Goal: Information Seeking & Learning: Learn about a topic

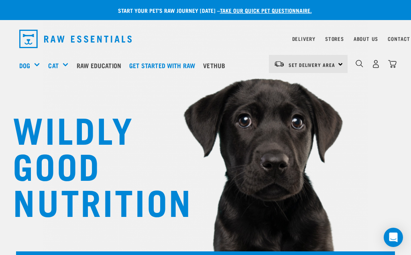
click at [306, 64] on span "Set Delivery Area" at bounding box center [312, 64] width 47 height 3
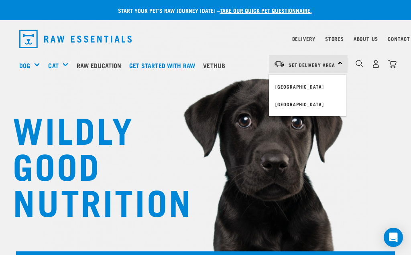
click at [305, 85] on link "[GEOGRAPHIC_DATA]" at bounding box center [307, 87] width 77 height 18
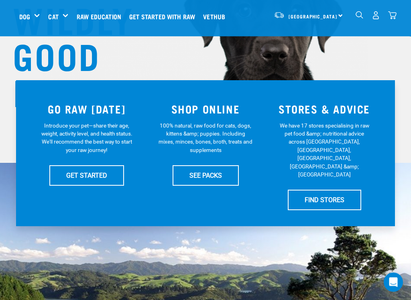
scroll to position [110, 0]
click at [216, 175] on link "SEE PACKS" at bounding box center [206, 175] width 66 height 20
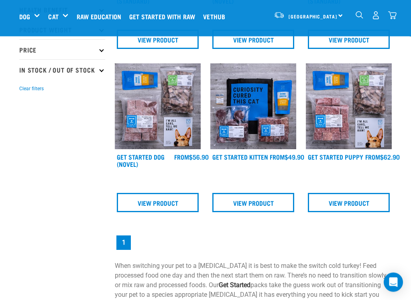
scroll to position [158, 0]
click at [330, 158] on link "Get Started Puppy" at bounding box center [335, 157] width 55 height 4
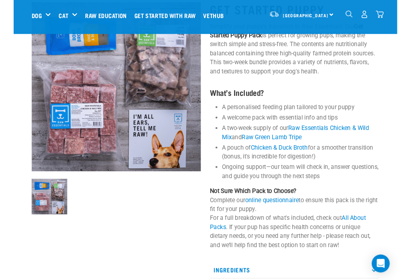
scroll to position [57, 0]
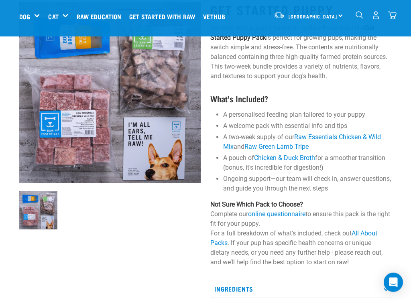
click at [362, 18] on img "dropdown navigation" at bounding box center [360, 15] width 8 height 8
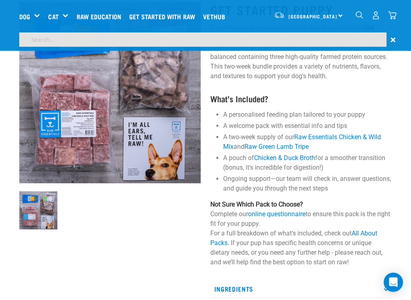
click at [267, 43] on input "search" at bounding box center [202, 40] width 367 height 14
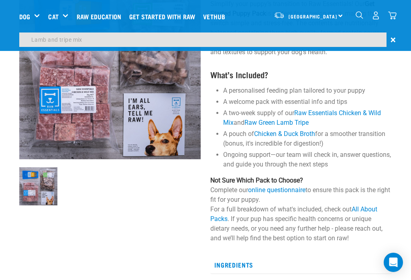
type input "Lamb and tripe mix"
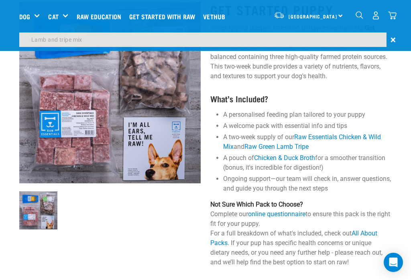
click at [241, 38] on input "Lamb and tripe mix" at bounding box center [202, 40] width 367 height 14
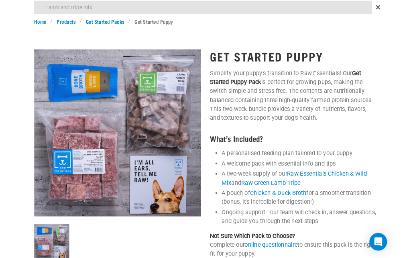
scroll to position [0, 0]
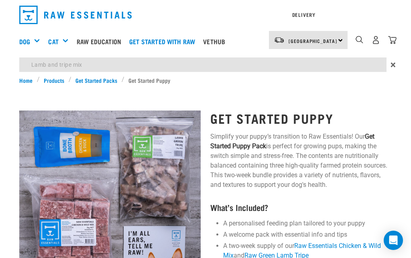
click at [393, 57] on div "Dog Shop All Dog Get Started Packs Wildly Good Meal Packs Shop By Category" at bounding box center [207, 41] width 377 height 32
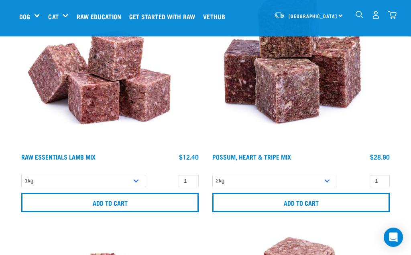
scroll to position [152, 0]
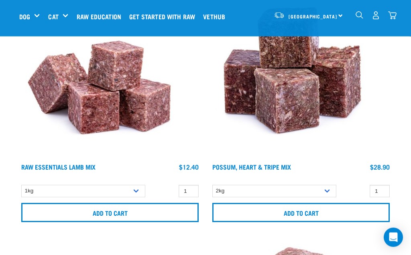
click at [45, 169] on link "Raw Essentials Lamb Mix" at bounding box center [58, 167] width 74 height 4
click at [29, 122] on img at bounding box center [99, 79] width 161 height 161
click at [87, 106] on img at bounding box center [99, 79] width 161 height 161
click at [49, 169] on link "Raw Essentials Lamb Mix" at bounding box center [58, 167] width 74 height 4
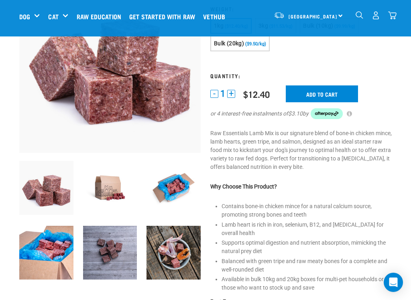
scroll to position [92, 0]
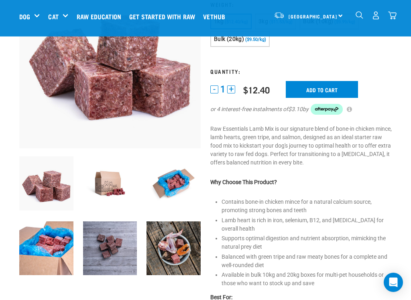
click at [103, 183] on img at bounding box center [110, 184] width 54 height 54
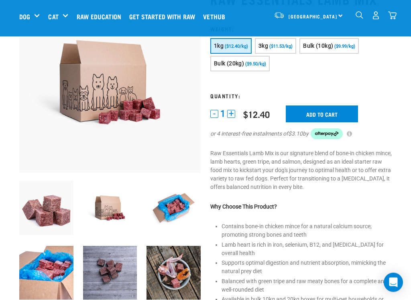
scroll to position [68, 0]
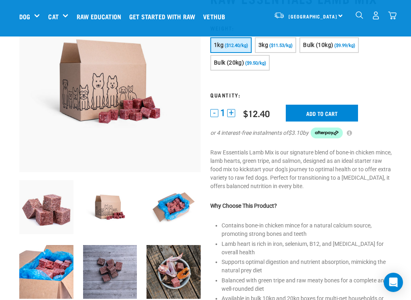
click at [173, 210] on img at bounding box center [174, 207] width 54 height 54
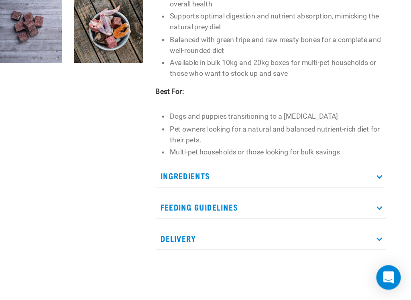
scroll to position [253, 0]
click at [210, 194] on p "Ingredients" at bounding box center [301, 203] width 182 height 18
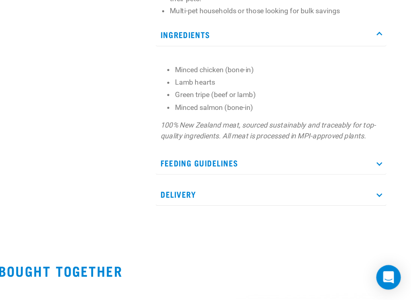
scroll to position [364, 0]
click at [210, 184] on p "Feeding Guidelines" at bounding box center [301, 193] width 182 height 18
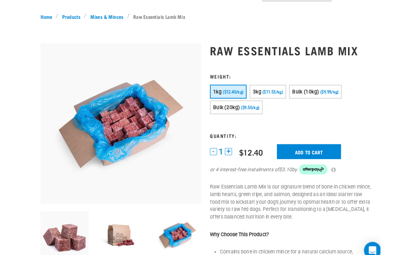
scroll to position [0, 0]
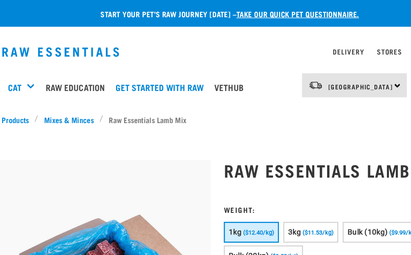
click at [40, 66] on div "Dog" at bounding box center [32, 65] width 27 height 32
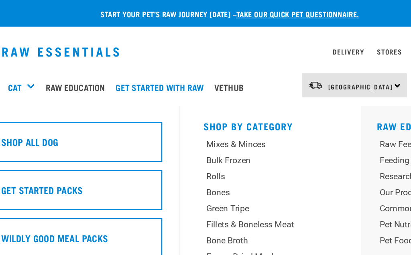
click at [27, 62] on link "Dog" at bounding box center [24, 66] width 11 height 10
click at [61, 173] on h5 "Wildly Good Meal Packs" at bounding box center [83, 178] width 80 height 10
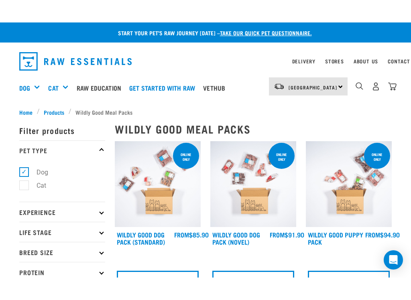
scroll to position [16, 0]
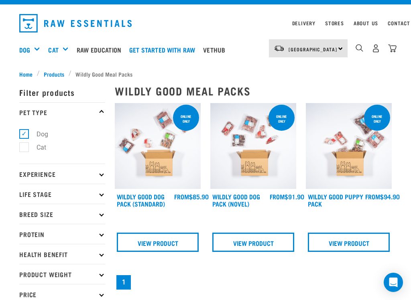
click at [31, 195] on p "Life Stage" at bounding box center [62, 194] width 86 height 20
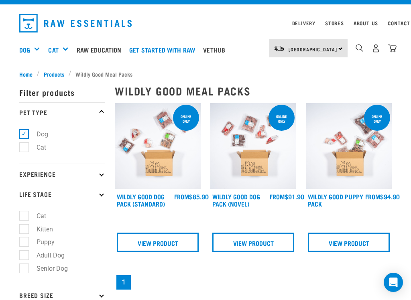
click at [24, 242] on label "Puppy" at bounding box center [41, 242] width 34 height 10
click at [24, 242] on input "Puppy" at bounding box center [21, 241] width 5 height 5
checkbox input "true"
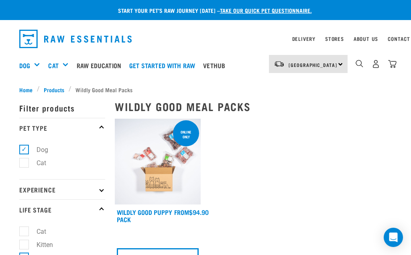
click at [133, 219] on link "Wildly Good Puppy Pack" at bounding box center [144, 215] width 55 height 11
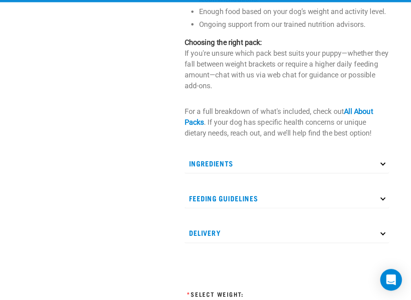
scroll to position [296, 0]
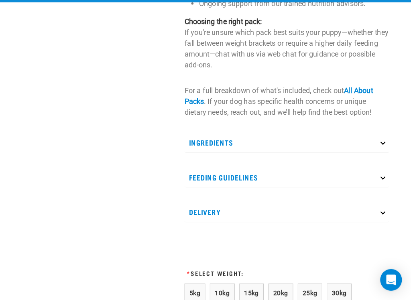
click at [210, 152] on p "Ingredients" at bounding box center [301, 161] width 182 height 18
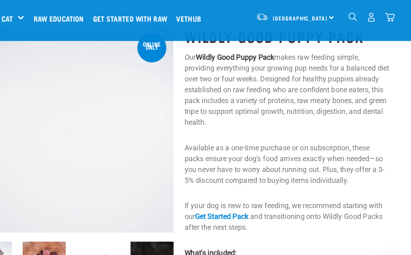
scroll to position [0, 0]
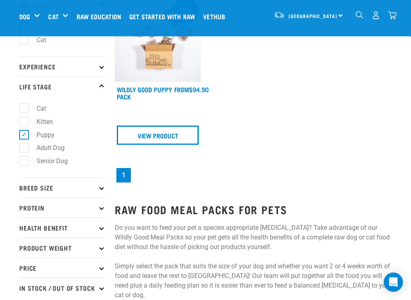
scroll to position [62, 0]
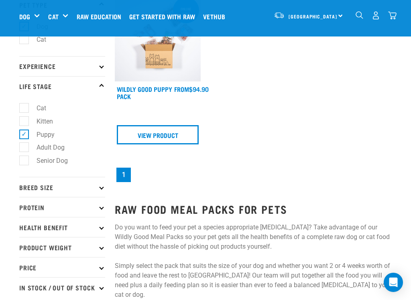
click at [36, 186] on p "Breed Size" at bounding box center [62, 187] width 86 height 20
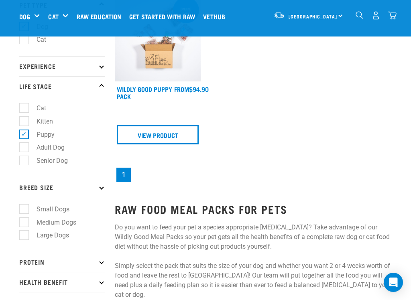
click at [25, 223] on label "Medium Dogs" at bounding box center [52, 223] width 56 height 10
click at [24, 223] on input "Medium Dogs" at bounding box center [21, 220] width 5 height 5
checkbox input "true"
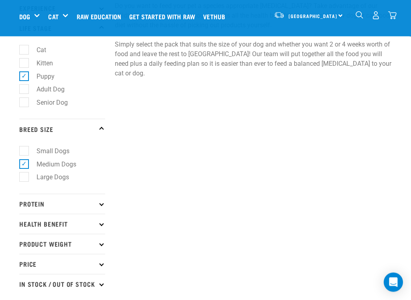
scroll to position [120, 0]
click at [29, 204] on p "Protein" at bounding box center [62, 204] width 86 height 20
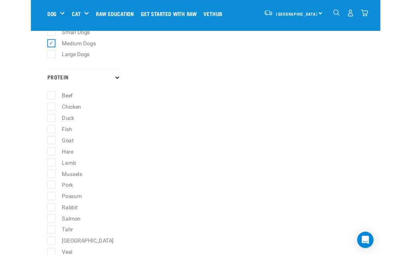
scroll to position [235, 0]
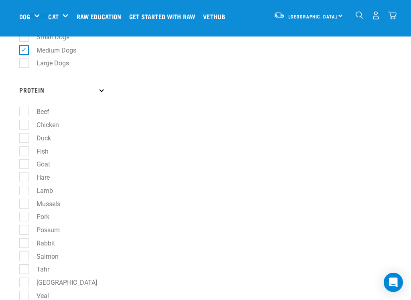
click at [26, 190] on label "Lamb" at bounding box center [40, 191] width 33 height 10
click at [24, 190] on input "Lamb" at bounding box center [21, 189] width 5 height 5
checkbox input "true"
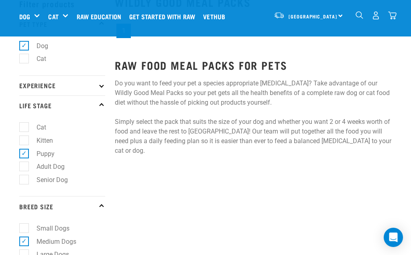
scroll to position [17, 0]
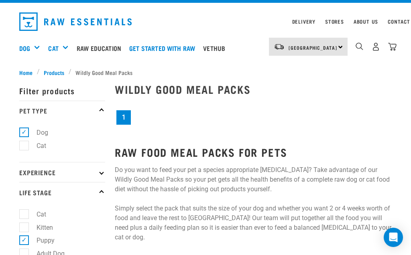
click at [34, 16] on img "dropdown navigation" at bounding box center [75, 21] width 112 height 18
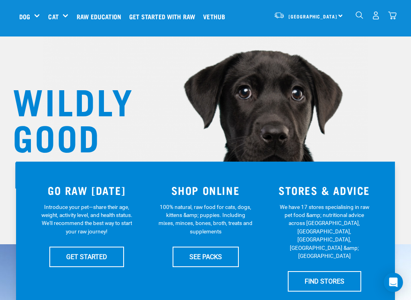
scroll to position [28, 0]
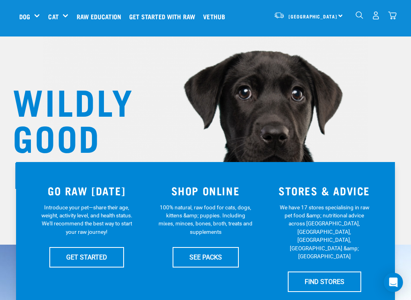
click at [0, 0] on div "Green Tripe" at bounding box center [0, 0] width 0 height 0
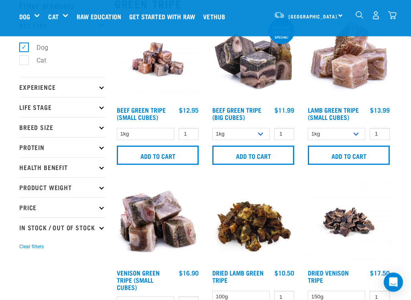
scroll to position [42, 0]
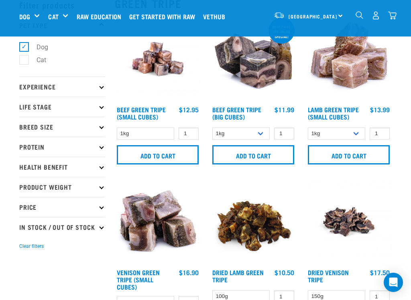
click at [329, 112] on link "Lamb Green Tripe (Small Cubes)" at bounding box center [333, 113] width 51 height 11
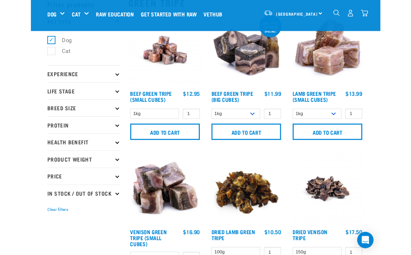
scroll to position [41, 0]
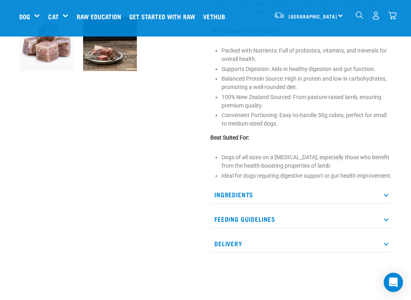
scroll to position [233, 0]
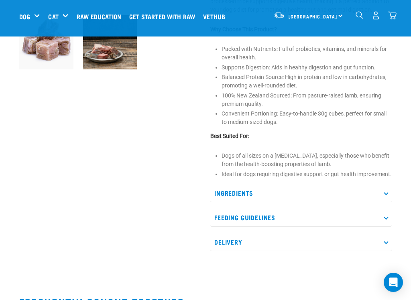
click at [237, 202] on p "Ingredients" at bounding box center [301, 193] width 182 height 18
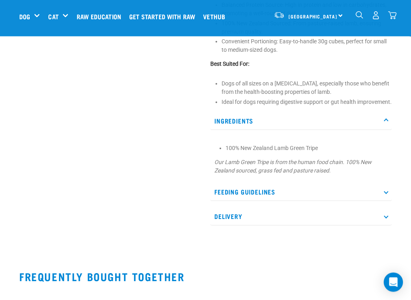
click at [238, 200] on p "Feeding Guidelines" at bounding box center [301, 193] width 182 height 18
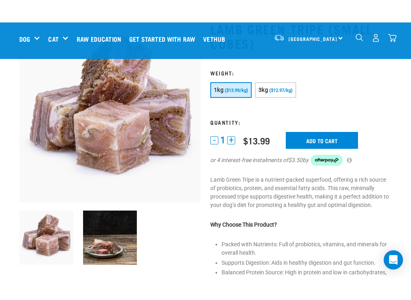
scroll to position [57, 0]
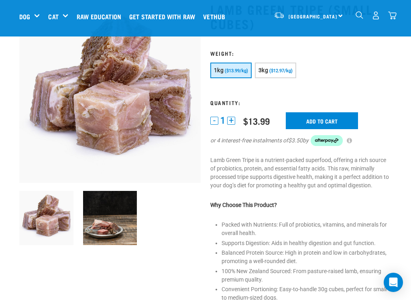
click at [52, 217] on img at bounding box center [46, 218] width 54 height 54
click at [99, 232] on img at bounding box center [110, 218] width 54 height 54
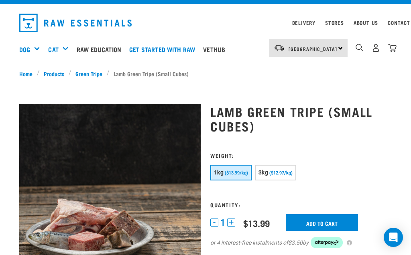
scroll to position [0, 0]
